Goal: Task Accomplishment & Management: Complete application form

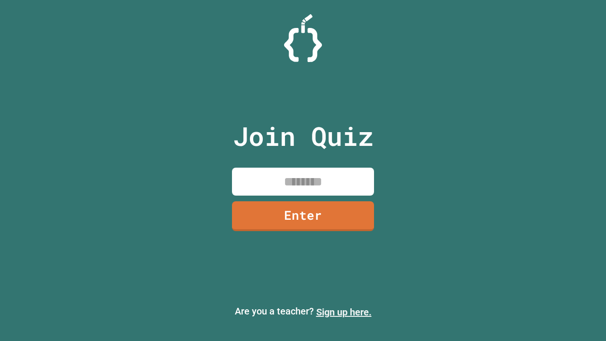
click at [344, 312] on link "Sign up here." at bounding box center [343, 311] width 55 height 11
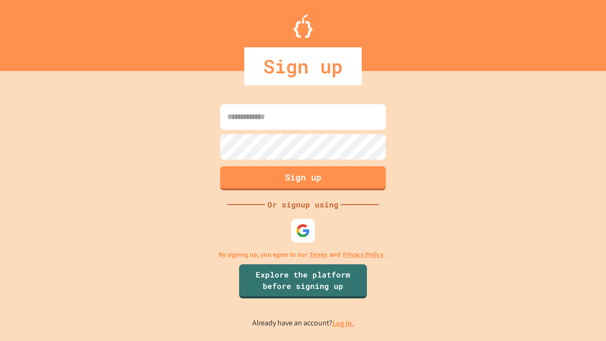
click at [344, 323] on link "Log in." at bounding box center [343, 323] width 22 height 10
